Goal: Information Seeking & Learning: Learn about a topic

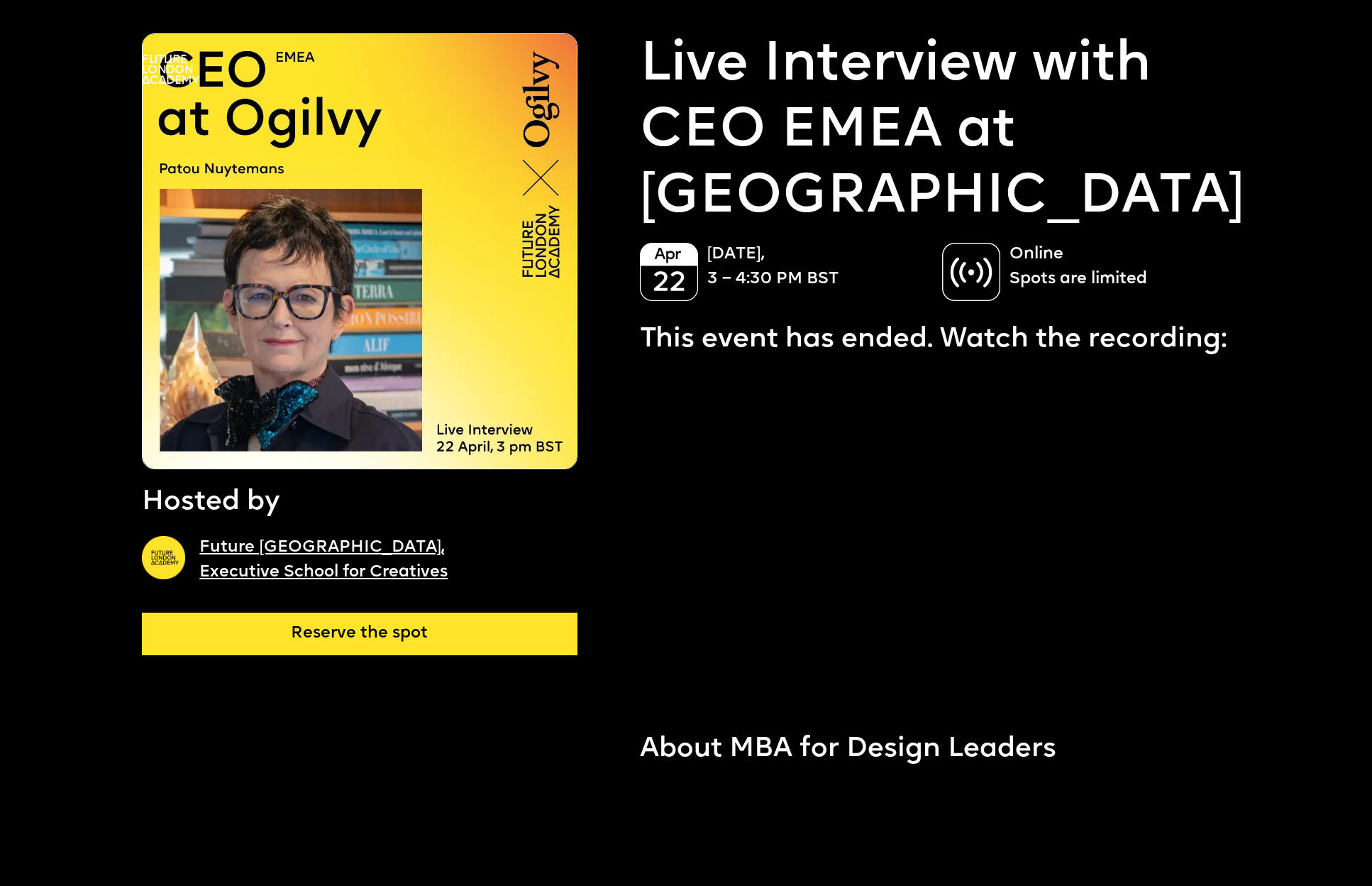
click at [707, 63] on div at bounding box center [703, 69] width 1122 height 29
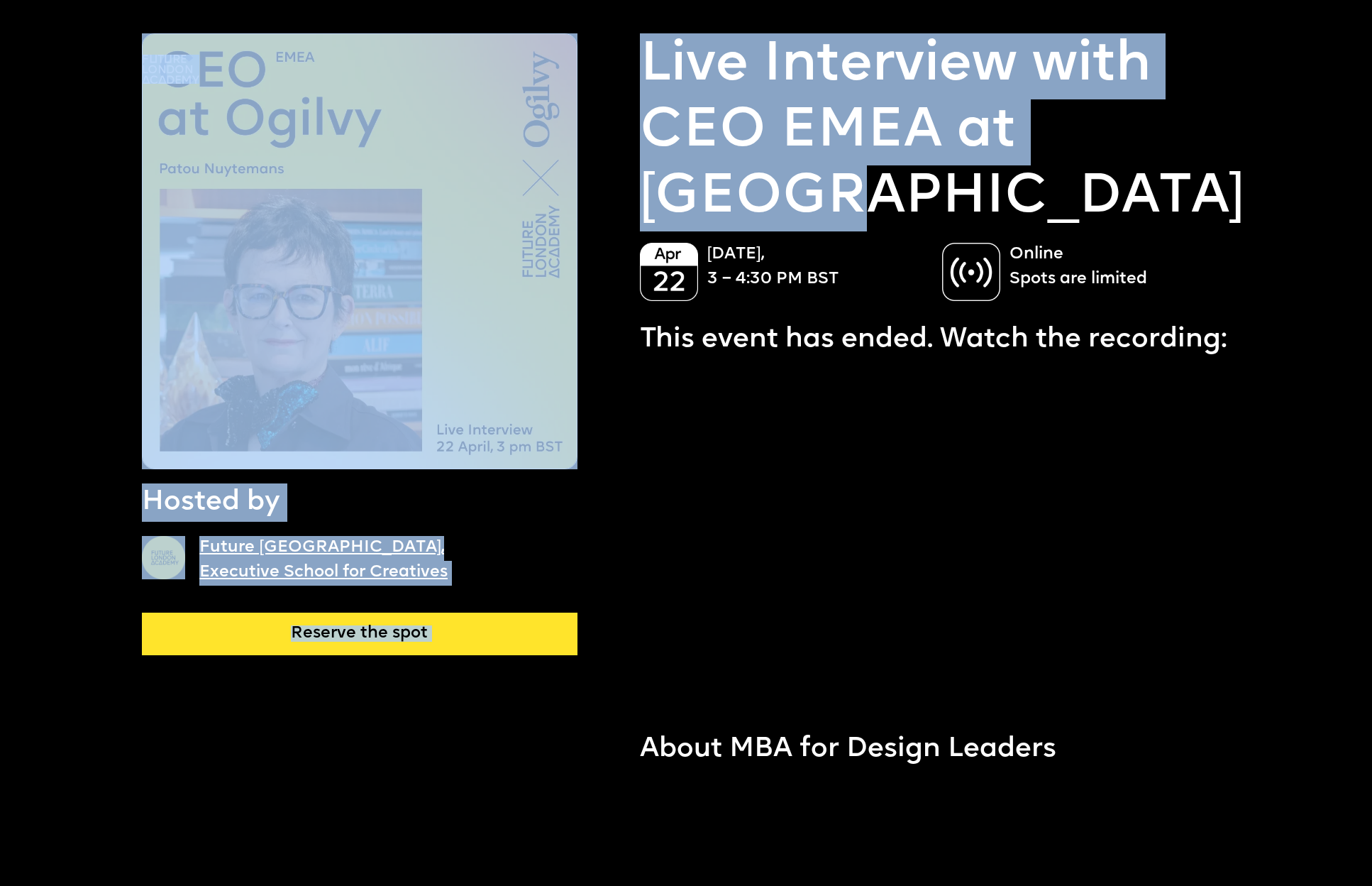
drag, startPoint x: 702, startPoint y: 65, endPoint x: 883, endPoint y: 189, distance: 219.4
click at [898, 189] on p "Live Interview with CEO EMEA at [GEOGRAPHIC_DATA]" at bounding box center [942, 132] width 604 height 197
drag, startPoint x: 896, startPoint y: 200, endPoint x: 718, endPoint y: 64, distance: 224.0
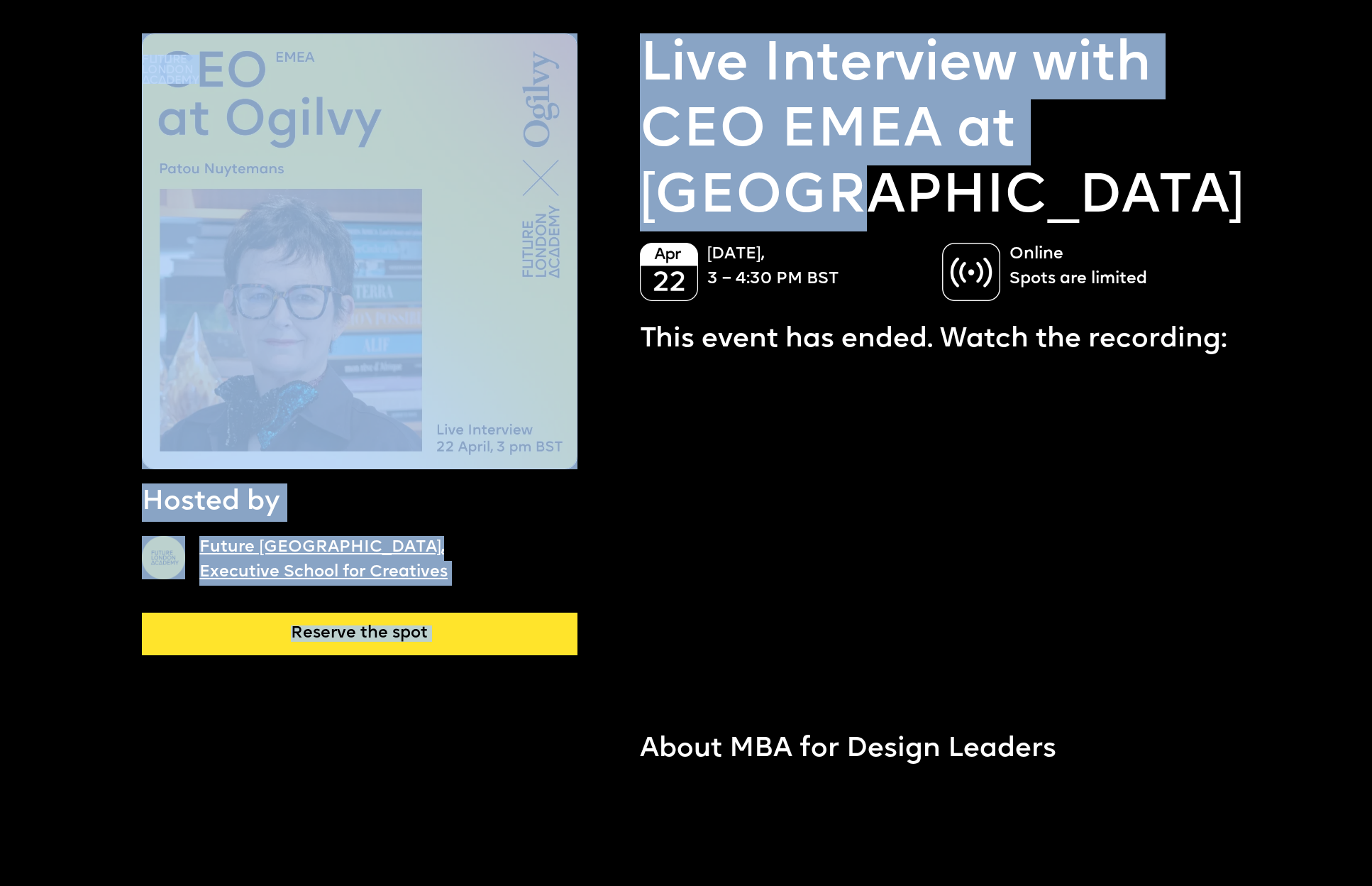
click at [810, 78] on div at bounding box center [703, 69] width 1122 height 29
drag, startPoint x: 882, startPoint y: 205, endPoint x: 746, endPoint y: 78, distance: 186.1
copy body "**********"
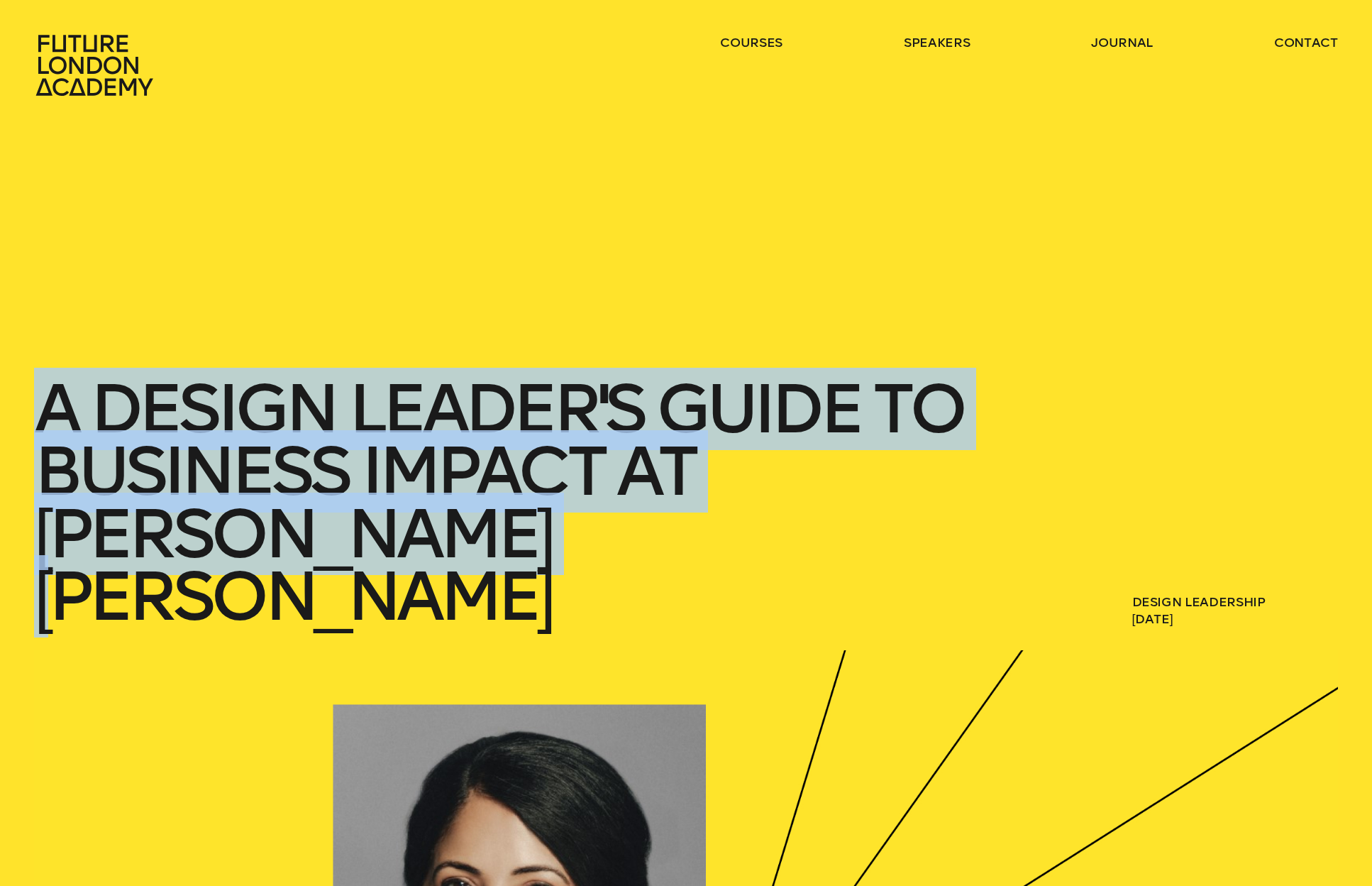
drag, startPoint x: 40, startPoint y: 422, endPoint x: 608, endPoint y: 532, distance: 578.6
click at [608, 532] on h1 "A Design Leader's Guide to Business Impact at JP Morgan Chase" at bounding box center [514, 502] width 961 height 250
copy h1 "A Design Leader's Guide to Business Impact at JP Morgan Chase"
